Goal: Task Accomplishment & Management: Manage account settings

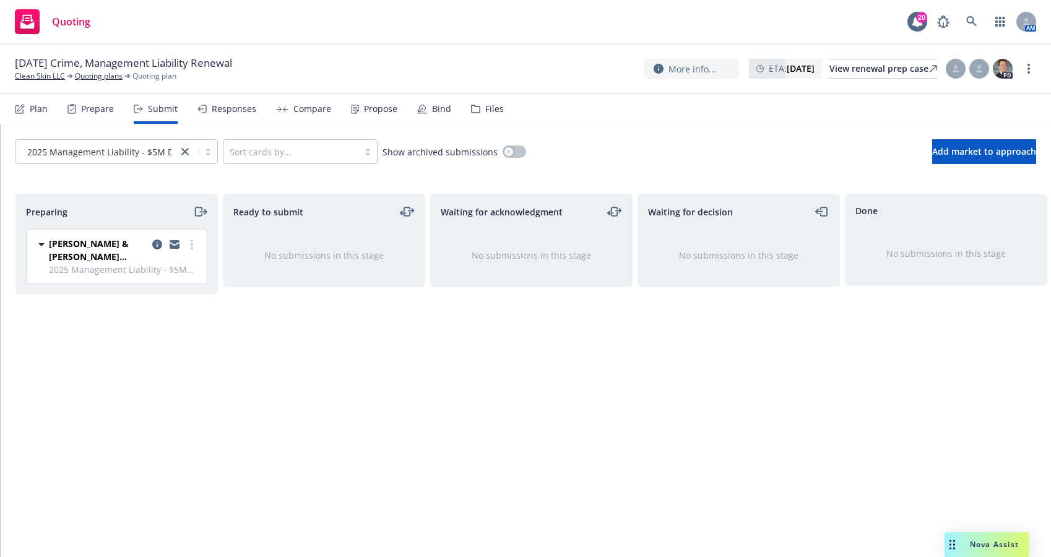
click at [426, 455] on div "Preparing Crum & Forster (Fairfax) 2025 Management Liability - $5M D&O/$3M EPL/…" at bounding box center [525, 362] width 1020 height 337
click at [140, 265] on span "2025 Management Liability - $5M D&O/$3M EPL/$1M FID" at bounding box center [124, 269] width 150 height 13
click at [472, 110] on icon at bounding box center [475, 109] width 9 height 9
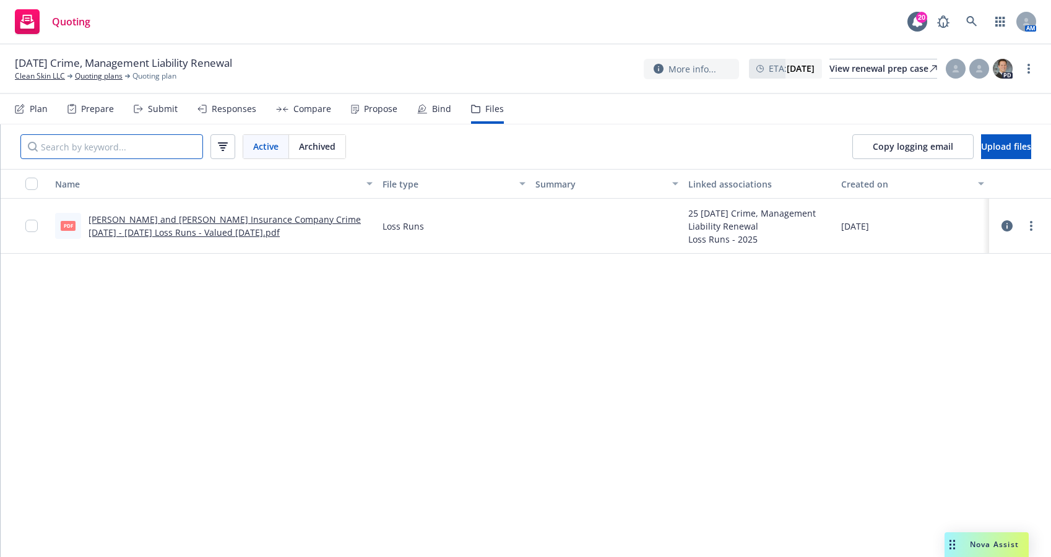
click at [111, 144] on input "Search by keyword..." at bounding box center [111, 146] width 183 height 25
click at [95, 113] on div "Prepare" at bounding box center [97, 109] width 33 height 10
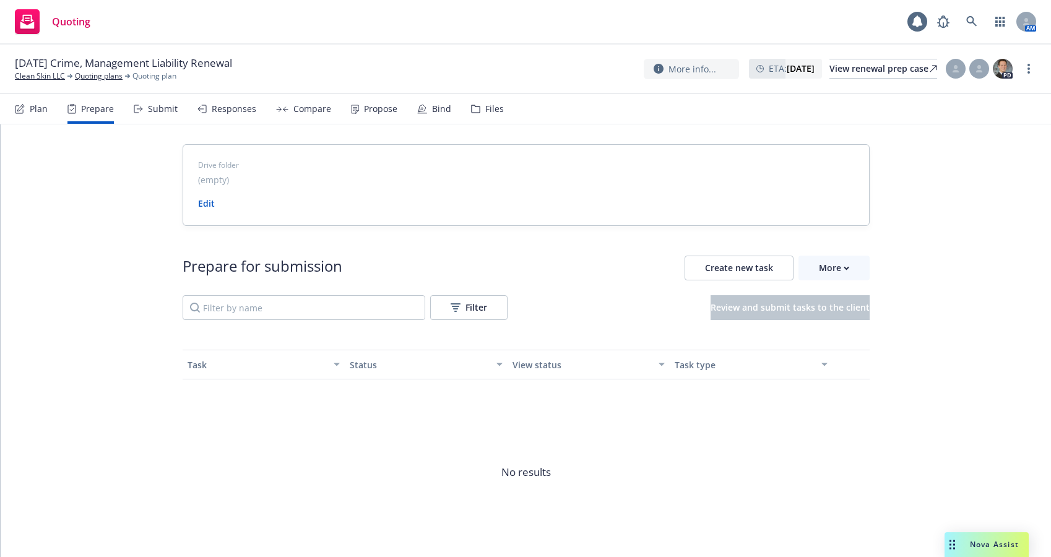
click at [488, 104] on div "Files" at bounding box center [494, 109] width 19 height 10
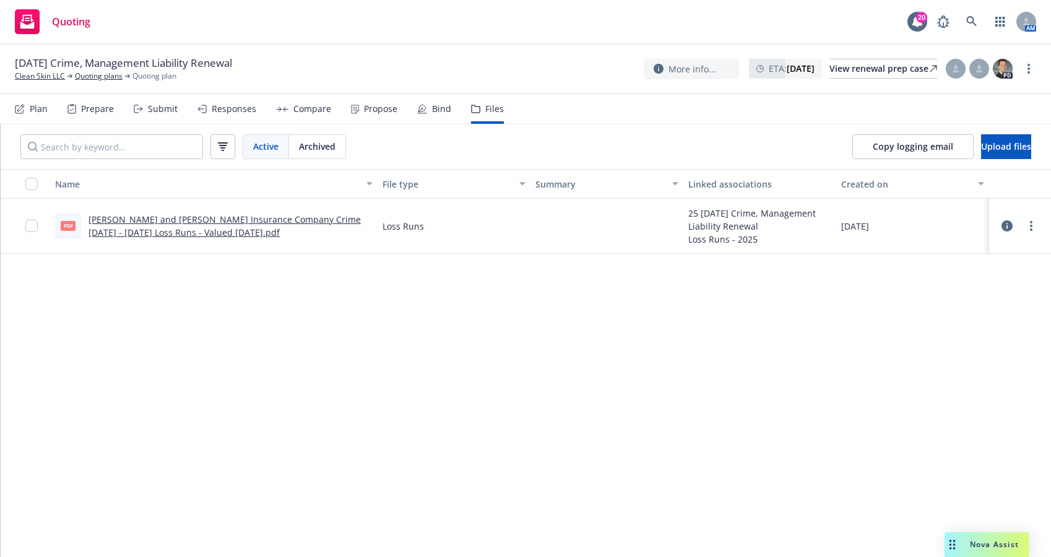
click at [30, 111] on div "Plan" at bounding box center [39, 109] width 18 height 10
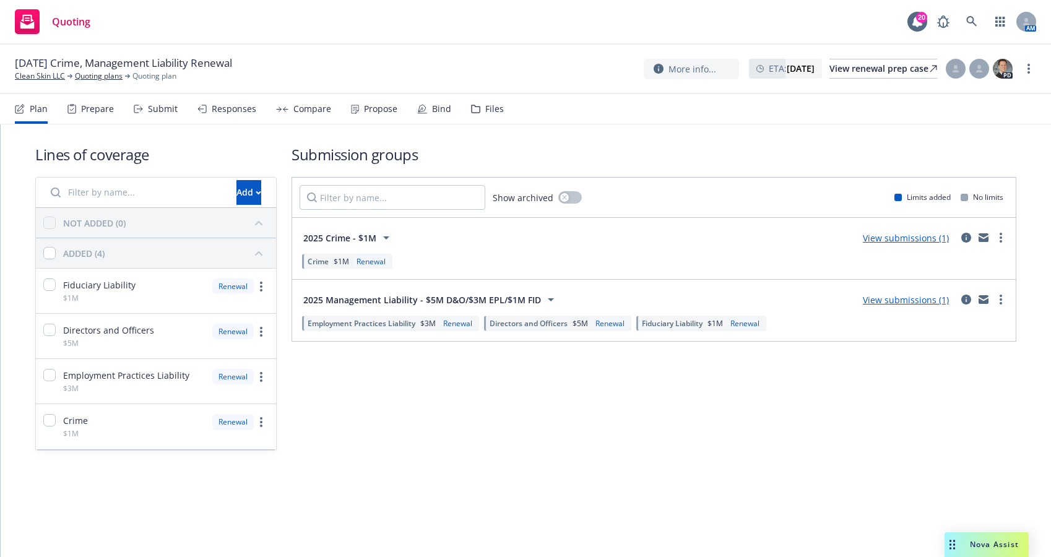
click at [366, 298] on span "2025 Management Liability - $5M D&O/$3M EPL/$1M FID" at bounding box center [422, 299] width 238 height 13
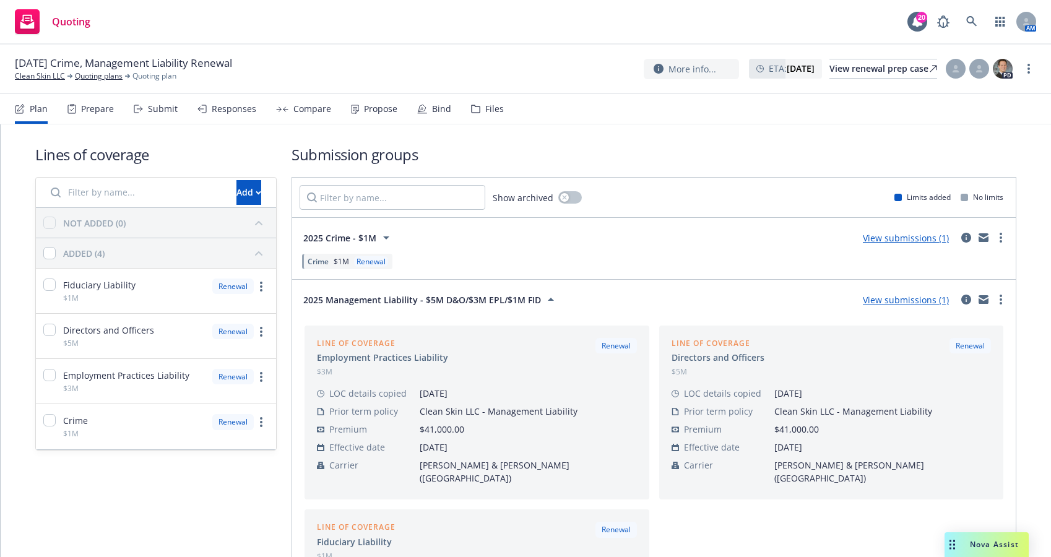
click at [493, 108] on div "Files" at bounding box center [494, 109] width 19 height 10
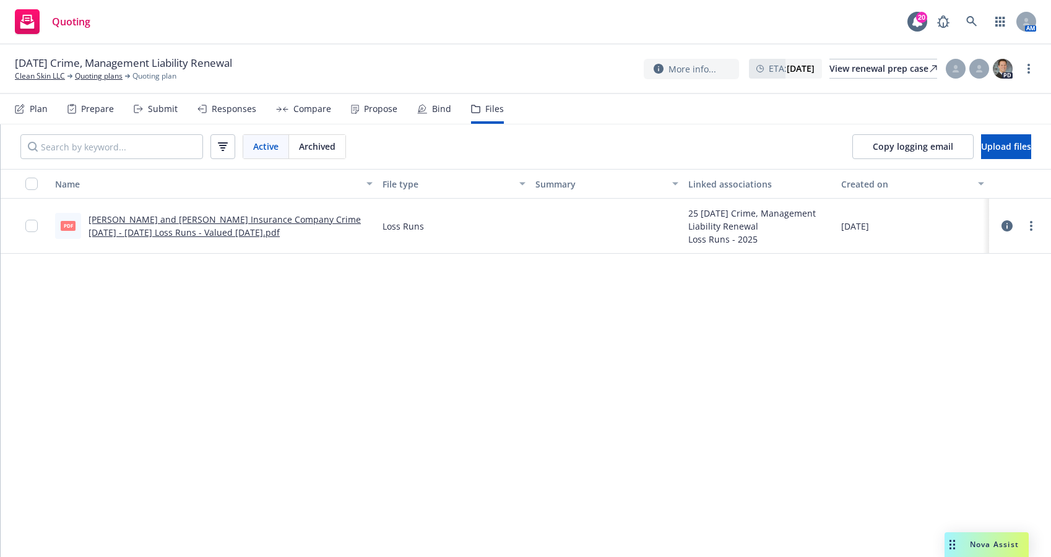
click at [268, 152] on span "Active" at bounding box center [265, 146] width 25 height 13
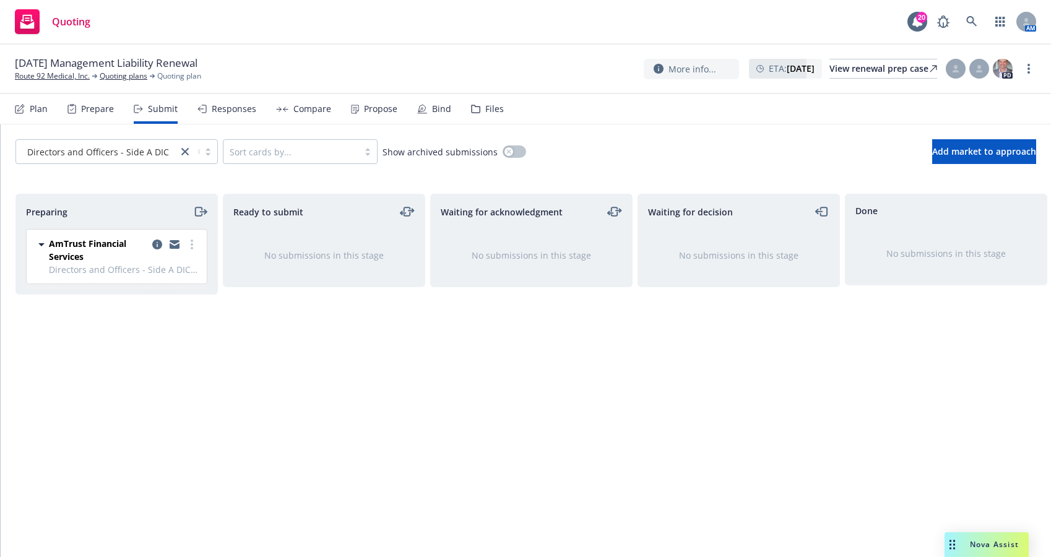
click at [478, 105] on div "Files" at bounding box center [487, 109] width 33 height 30
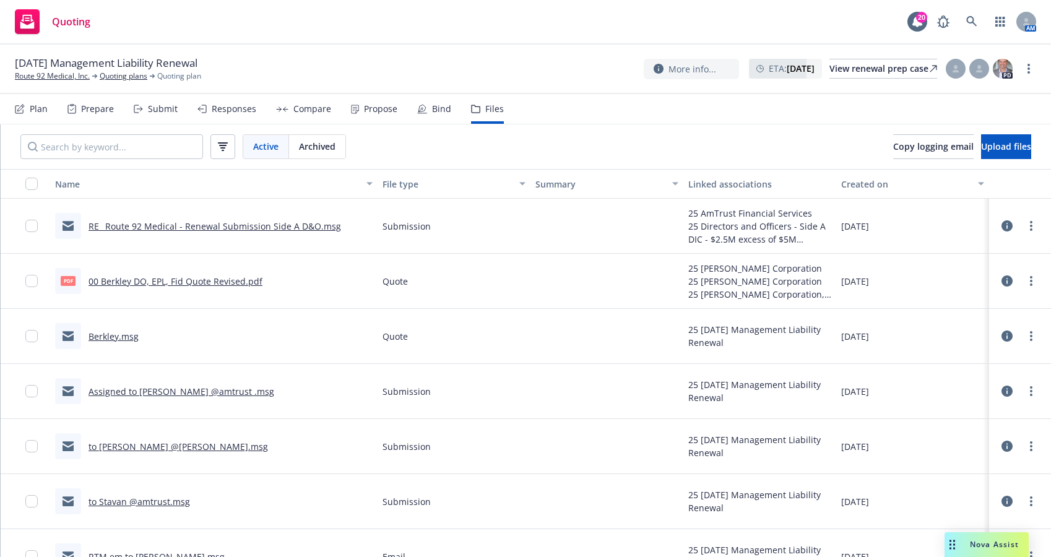
click at [582, 137] on div "Active Archived Copy logging email Upload files" at bounding box center [526, 146] width 1050 height 45
click at [307, 17] on div "Quoting 20 AM" at bounding box center [525, 22] width 1051 height 45
click at [98, 117] on div "Prepare" at bounding box center [90, 109] width 46 height 30
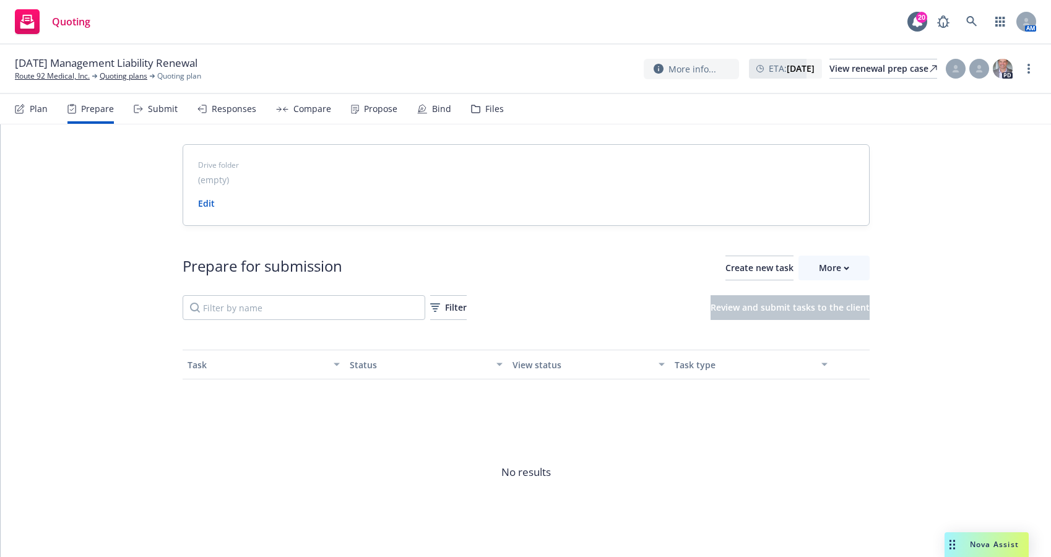
click at [153, 107] on div "Submit" at bounding box center [163, 109] width 30 height 10
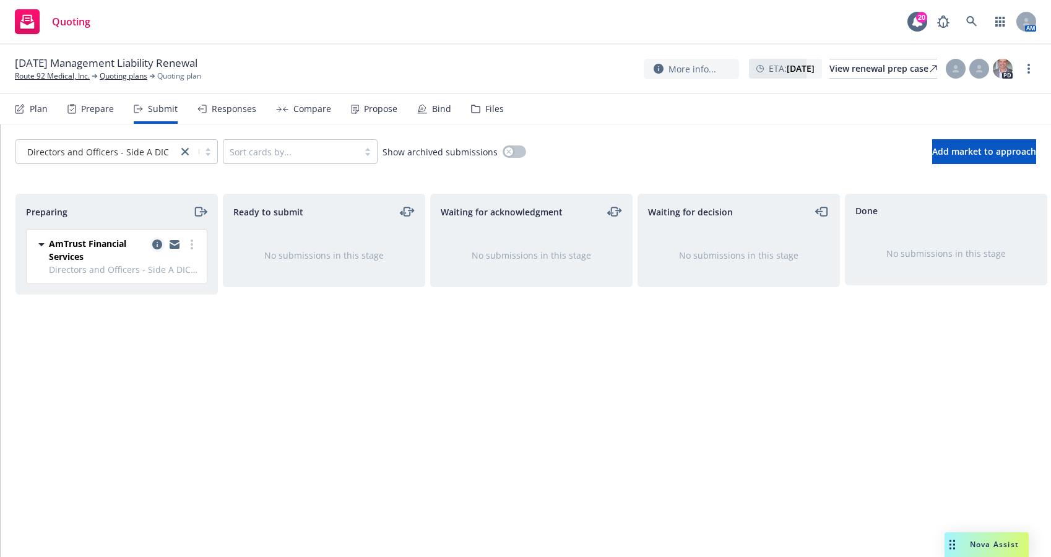
click at [156, 247] on icon "copy logging email" at bounding box center [157, 244] width 10 height 10
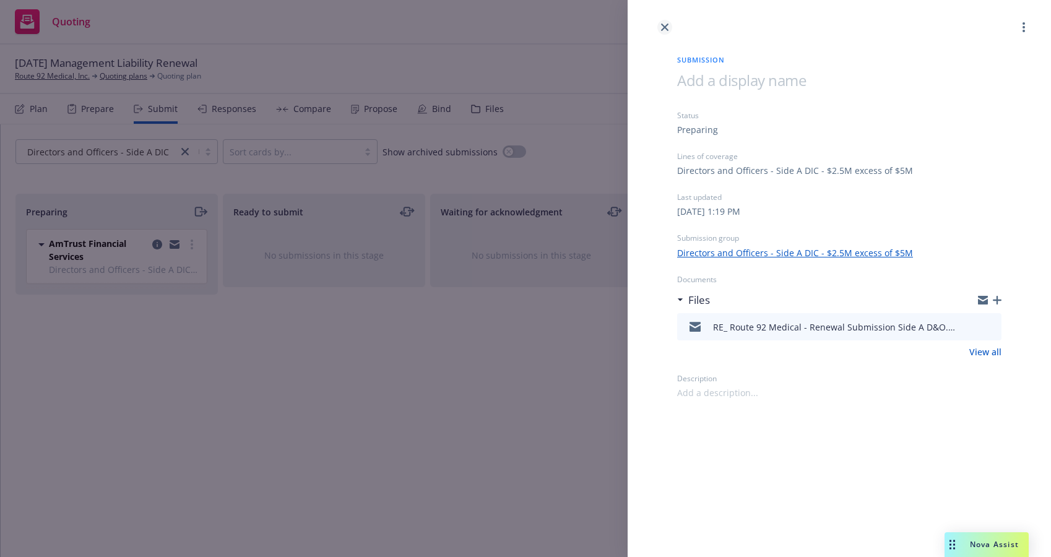
click at [662, 30] on icon "close" at bounding box center [664, 27] width 7 height 7
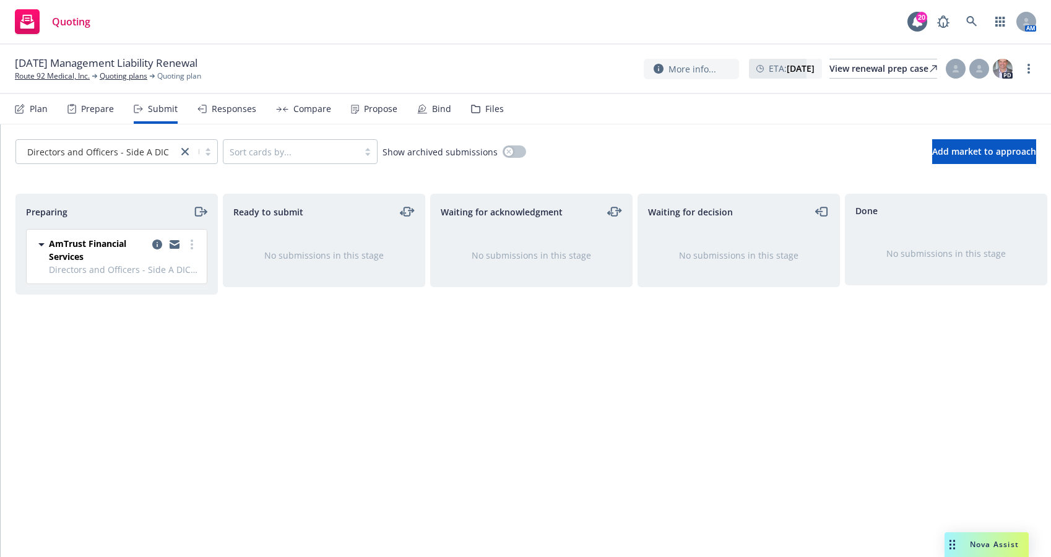
click at [179, 376] on div "Preparing AmTrust Financial Services Directors and Officers - Side A DIC - $2.5…" at bounding box center [116, 362] width 202 height 337
click at [130, 364] on div "Preparing AmTrust Financial Services Directors and Officers - Side A DIC - $2.5…" at bounding box center [116, 362] width 202 height 337
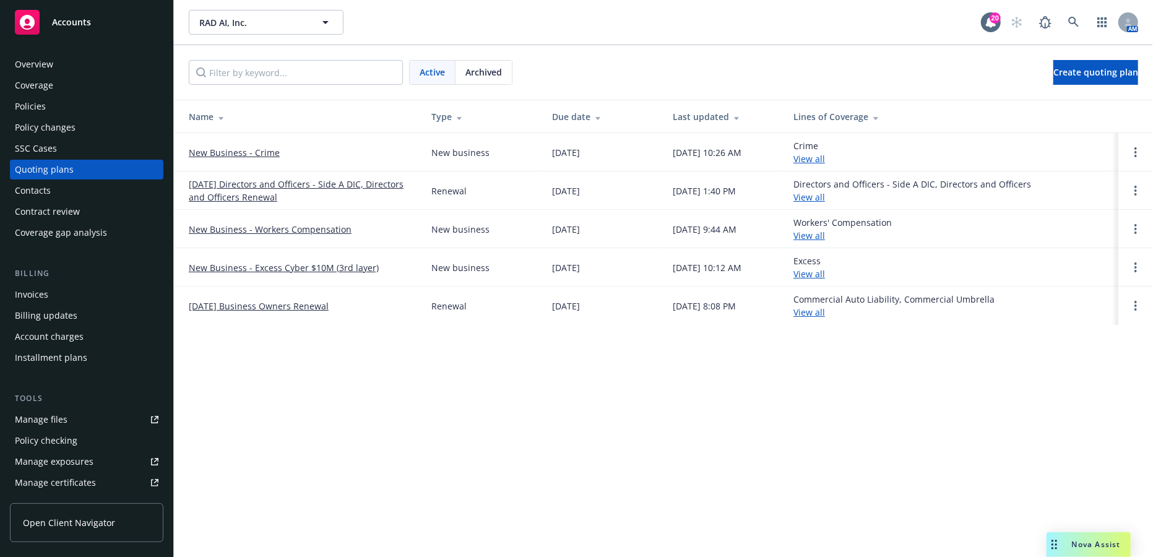
click at [226, 185] on link "12/11/25 Directors and Officers - Side A DIC, Directors and Officers Renewal" at bounding box center [300, 191] width 223 height 26
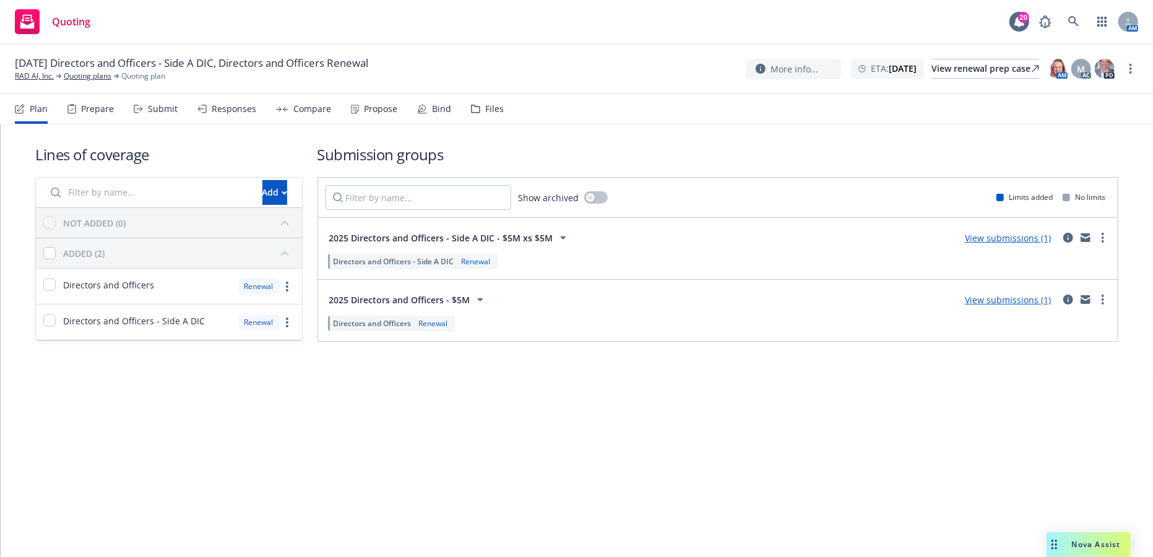
click at [1010, 301] on link "View submissions (1)" at bounding box center [1008, 300] width 86 height 12
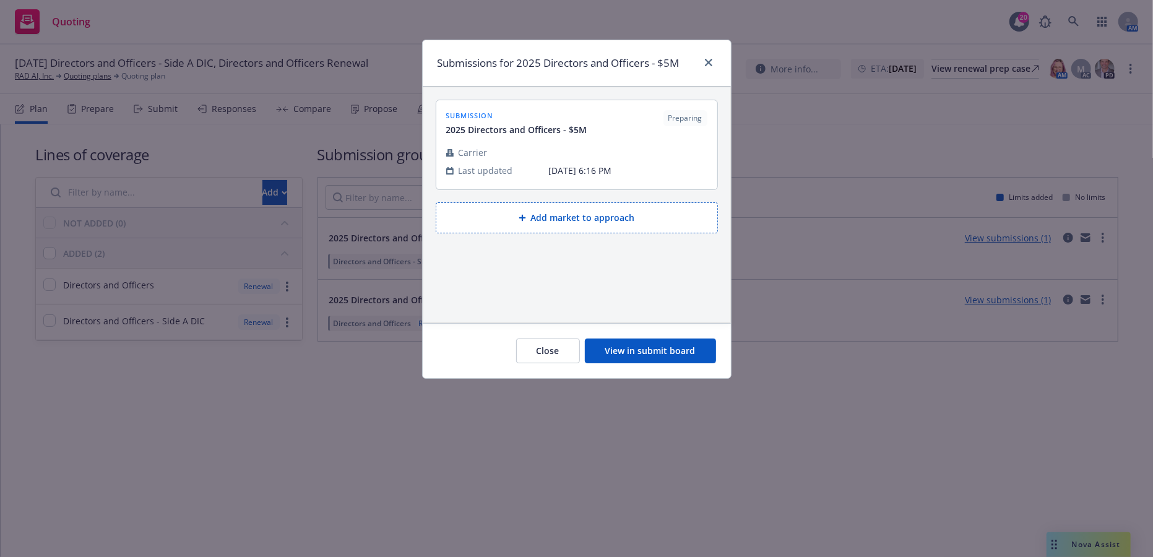
click at [642, 358] on button "View in submit board" at bounding box center [650, 350] width 131 height 25
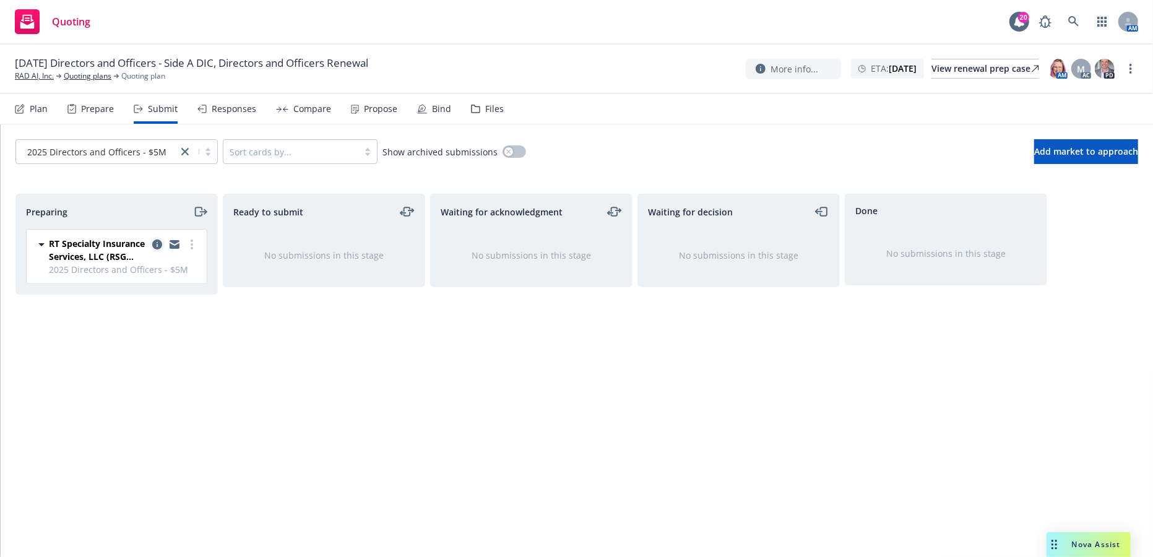
click at [158, 247] on icon "copy logging email" at bounding box center [157, 244] width 10 height 10
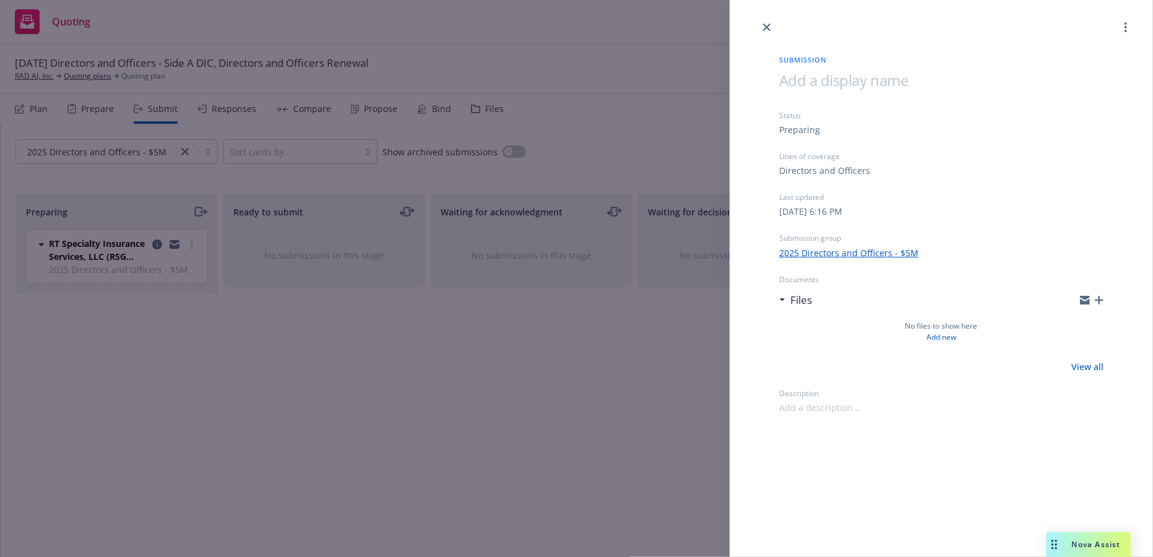
click at [850, 75] on span at bounding box center [843, 80] width 129 height 20
click at [767, 25] on icon "close" at bounding box center [766, 27] width 7 height 7
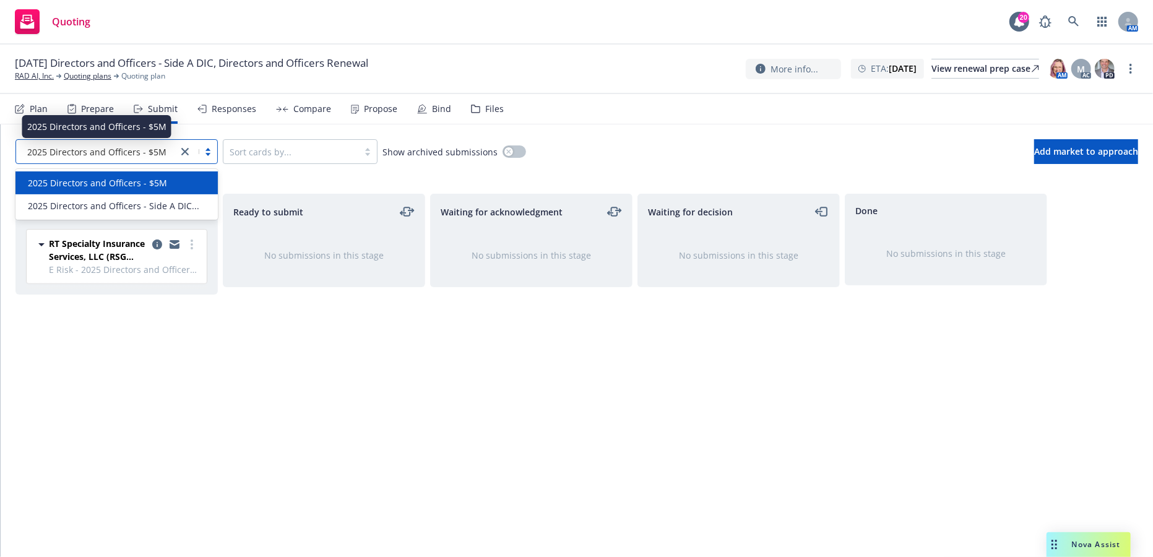
click at [125, 151] on span "2025 Directors and Officers - $5M" at bounding box center [96, 151] width 139 height 13
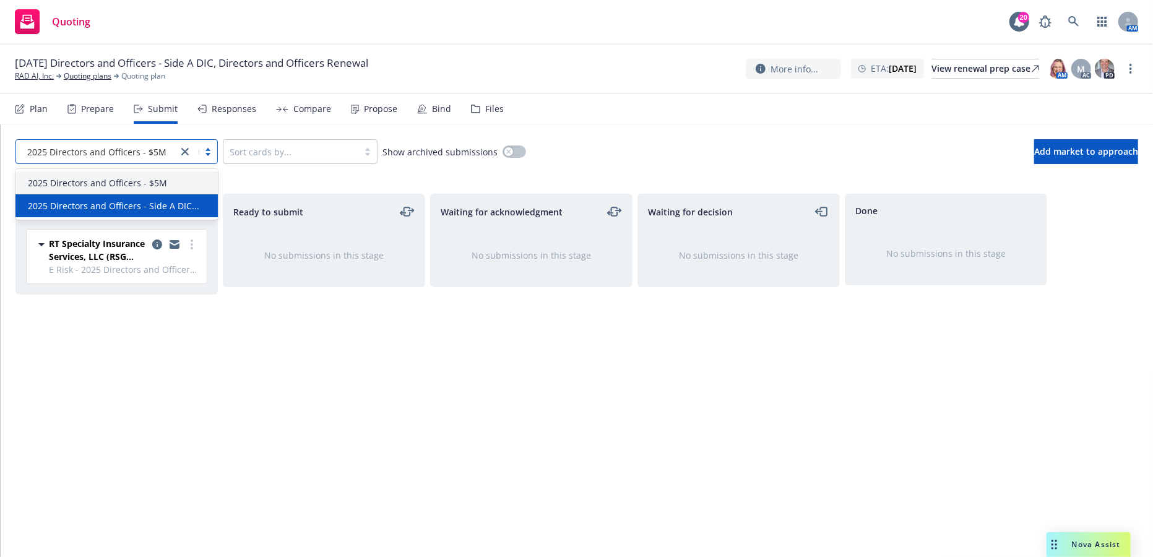
click at [111, 212] on div "2025 Directors and Officers - Side A DIC..." at bounding box center [116, 205] width 202 height 23
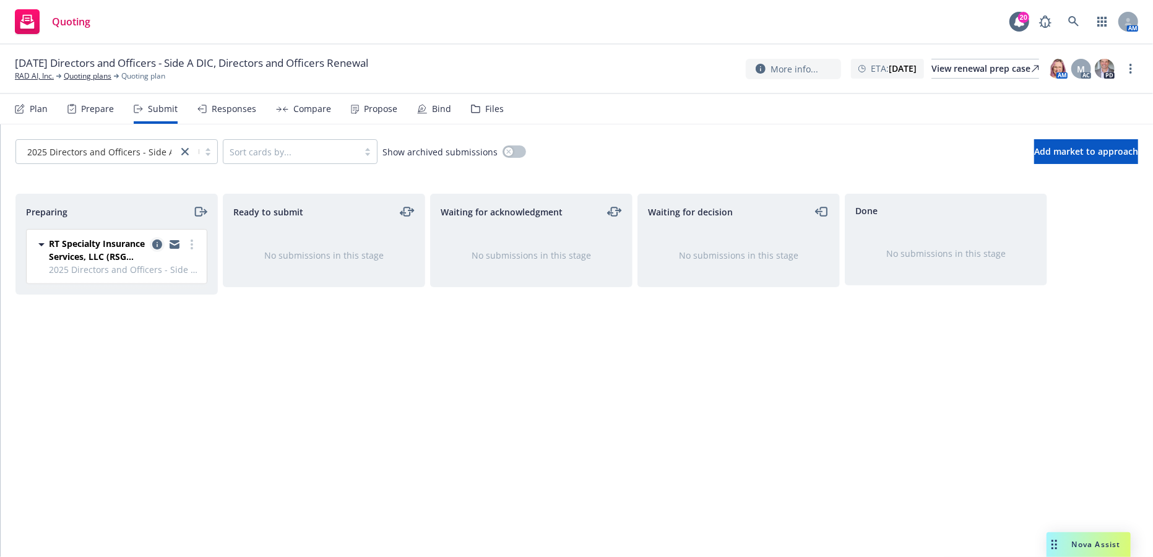
click at [156, 242] on icon "copy logging email" at bounding box center [157, 244] width 10 height 10
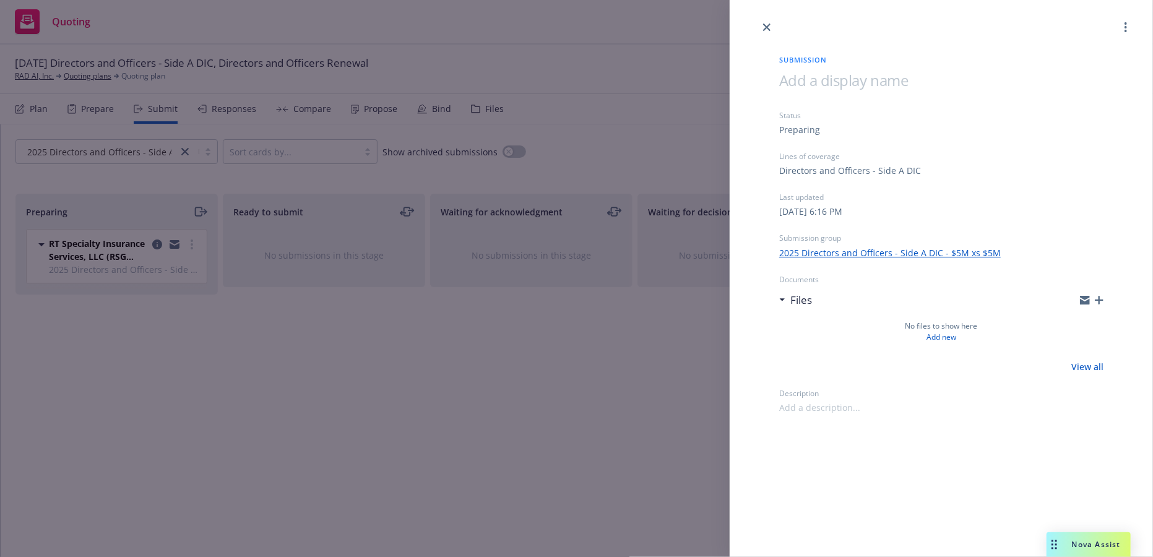
click at [832, 82] on span at bounding box center [843, 80] width 129 height 20
click at [765, 32] on link "close" at bounding box center [766, 27] width 15 height 15
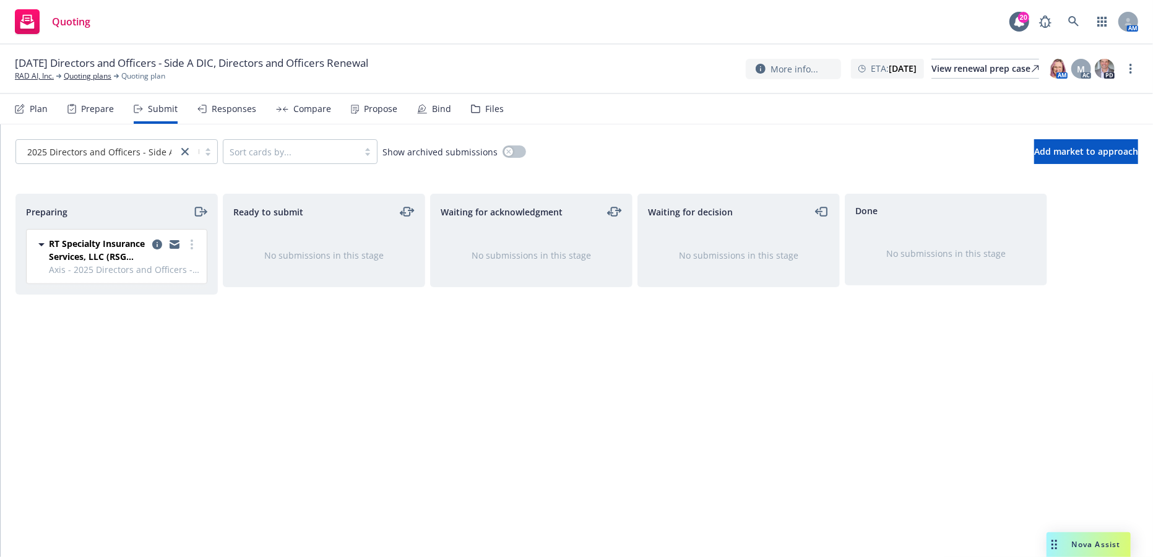
click at [163, 307] on div "Preparing RT Specialty Insurance Services, LLC (RSG Specialty, LLC) Axis - 2025…" at bounding box center [116, 362] width 202 height 337
click at [327, 428] on div "Ready to submit No submissions in this stage" at bounding box center [324, 362] width 202 height 337
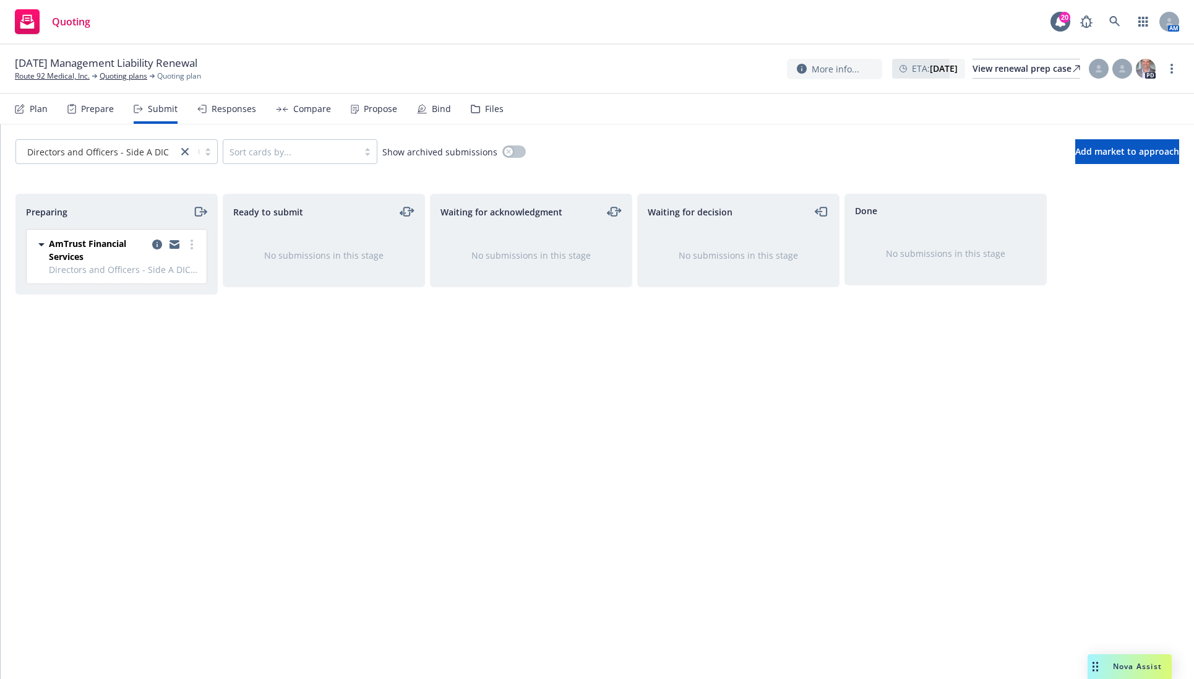
click at [627, 69] on div "[DATE] Management Liability Renewal Route 92 Medical, Inc. Quoting plans Quotin…" at bounding box center [597, 69] width 1165 height 26
click at [631, 178] on div "Directors and Officers - Side A DIC - $2... Sort cards by... Show archived subm…" at bounding box center [598, 151] width 1194 height 54
